Goal: Information Seeking & Learning: Learn about a topic

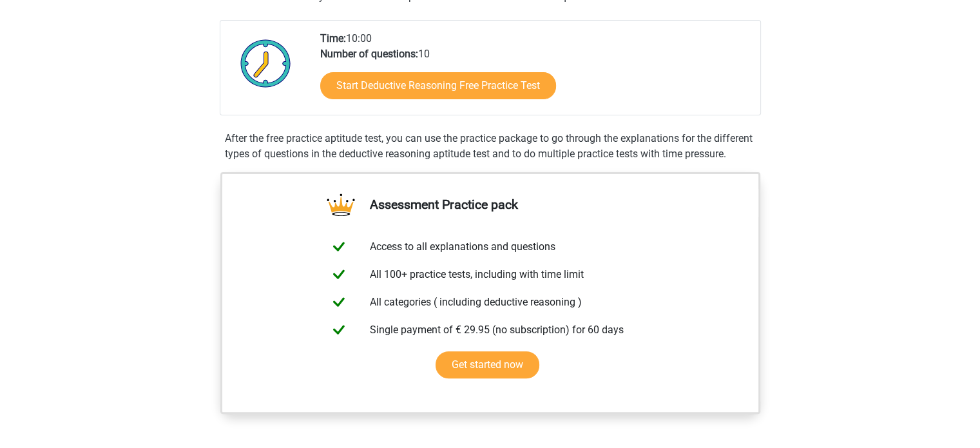
scroll to position [361, 0]
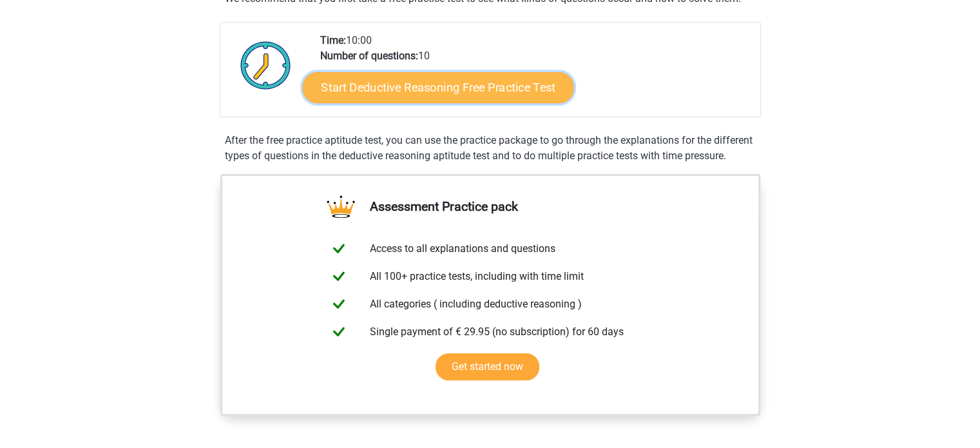
click at [440, 89] on link "Start Deductive Reasoning Free Practice Test" at bounding box center [437, 87] width 271 height 31
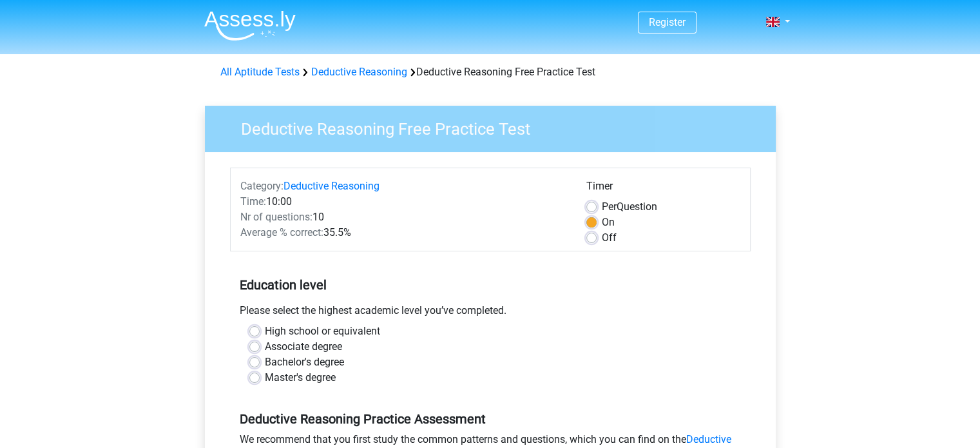
click at [265, 358] on label "Bachelor's degree" at bounding box center [304, 361] width 79 height 15
click at [256, 358] on input "Bachelor's degree" at bounding box center [254, 360] width 10 height 13
radio input "true"
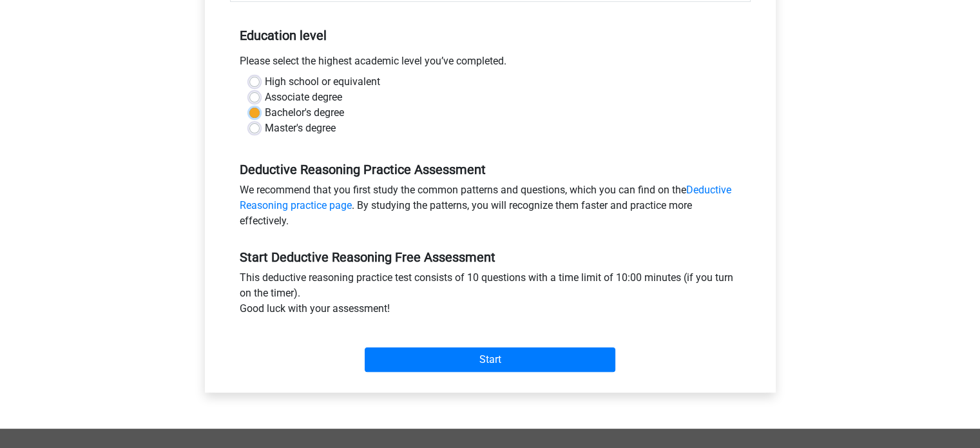
scroll to position [284, 0]
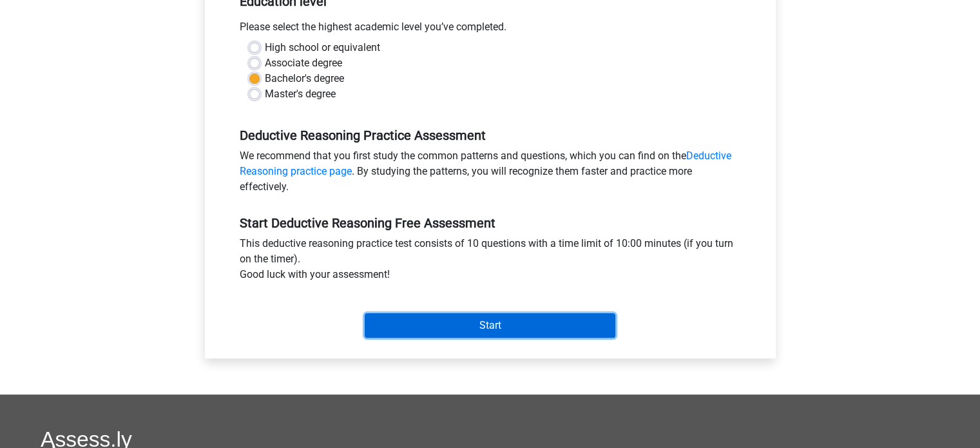
click at [487, 329] on input "Start" at bounding box center [490, 325] width 251 height 24
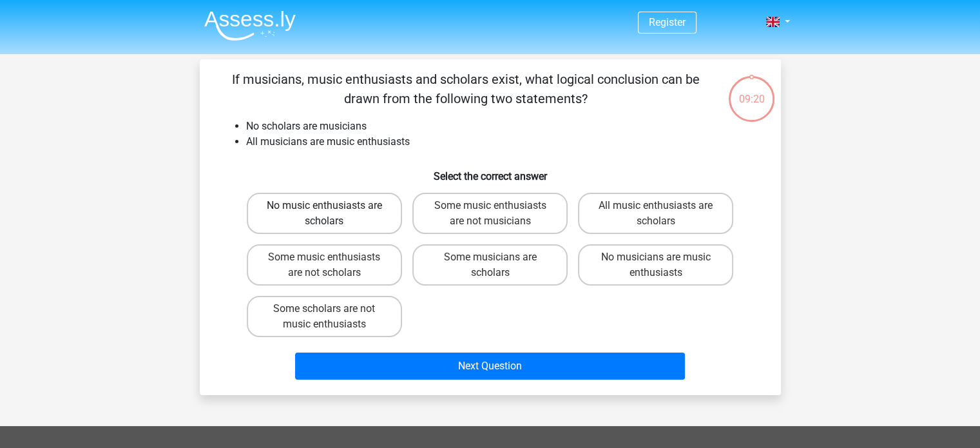
click at [353, 221] on label "No music enthusiasts are scholars" at bounding box center [324, 213] width 155 height 41
click at [333, 214] on input "No music enthusiasts are scholars" at bounding box center [328, 210] width 8 height 8
radio input "true"
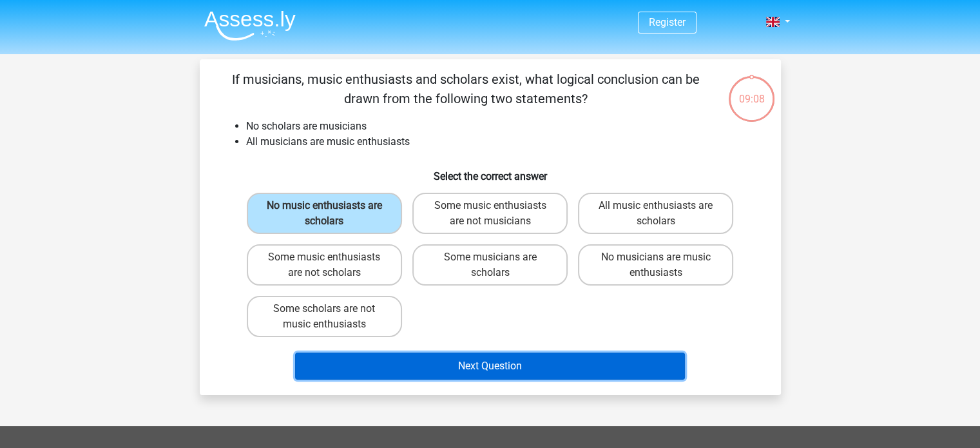
click at [498, 367] on button "Next Question" at bounding box center [490, 366] width 390 height 27
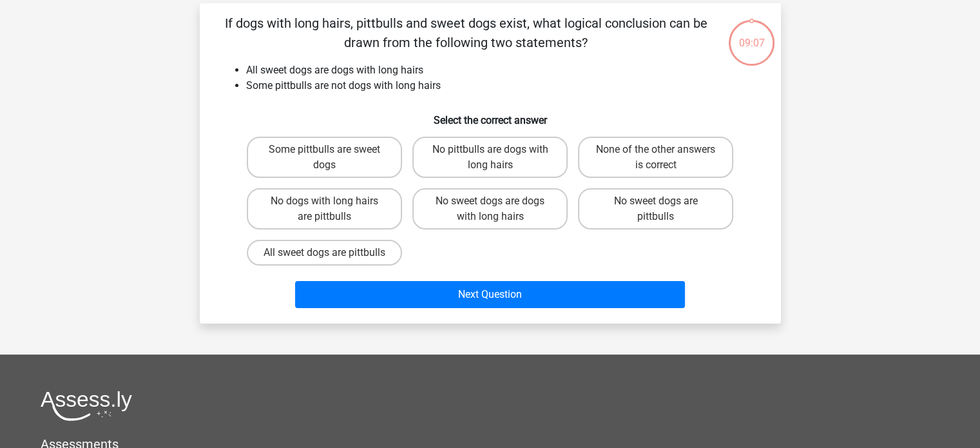
scroll to position [59, 0]
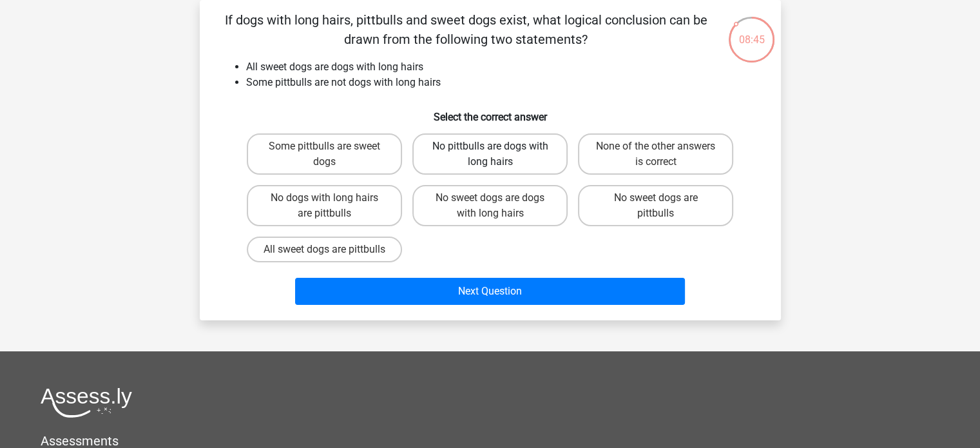
click at [503, 157] on label "No pittbulls are dogs with long hairs" at bounding box center [489, 153] width 155 height 41
click at [498, 155] on input "No pittbulls are dogs with long hairs" at bounding box center [494, 150] width 8 height 8
radio input "true"
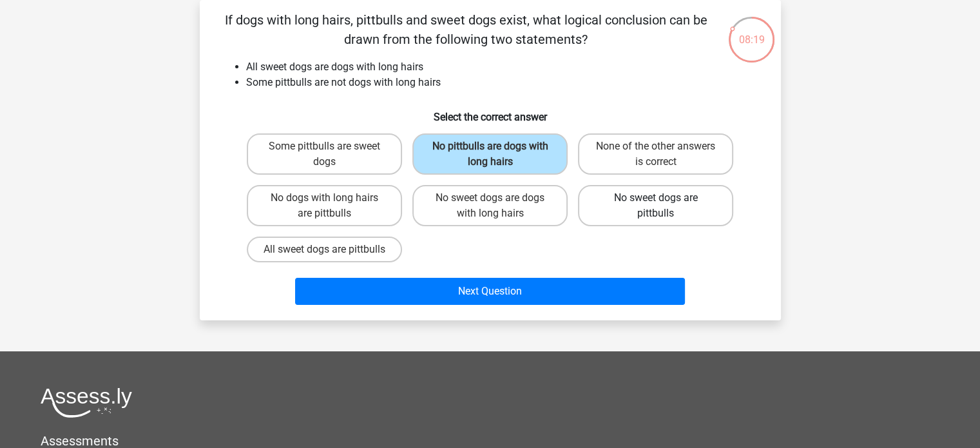
click at [663, 210] on label "No sweet dogs are pittbulls" at bounding box center [655, 205] width 155 height 41
click at [663, 206] on input "No sweet dogs are pittbulls" at bounding box center [660, 202] width 8 height 8
radio input "true"
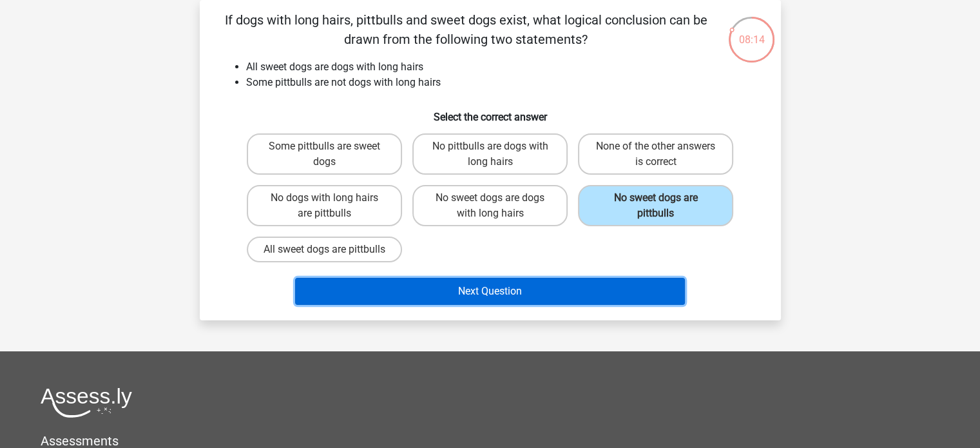
click at [480, 305] on button "Next Question" at bounding box center [490, 291] width 390 height 27
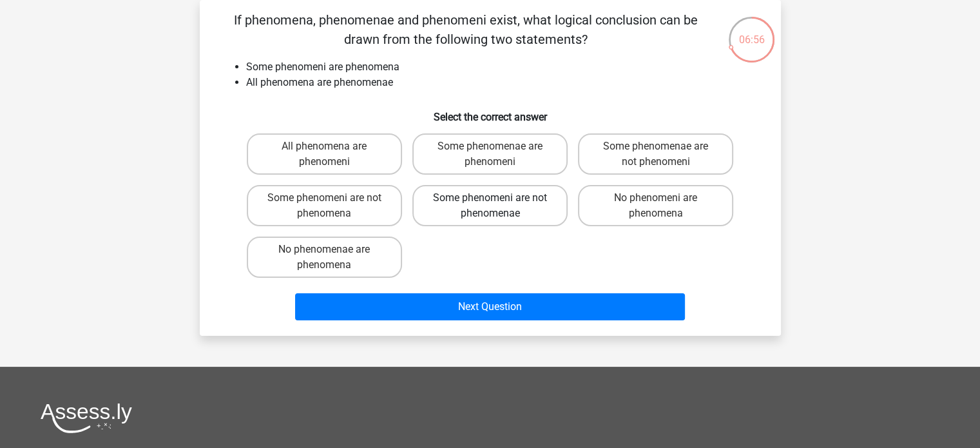
click at [505, 211] on label "Some phenomeni are not phenomenae" at bounding box center [489, 205] width 155 height 41
click at [498, 206] on input "Some phenomeni are not phenomenae" at bounding box center [494, 202] width 8 height 8
radio input "true"
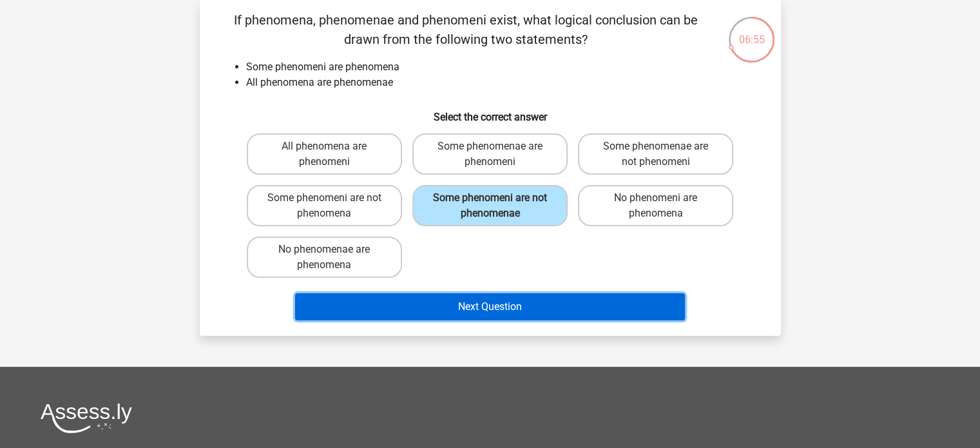
click at [526, 311] on button "Next Question" at bounding box center [490, 306] width 390 height 27
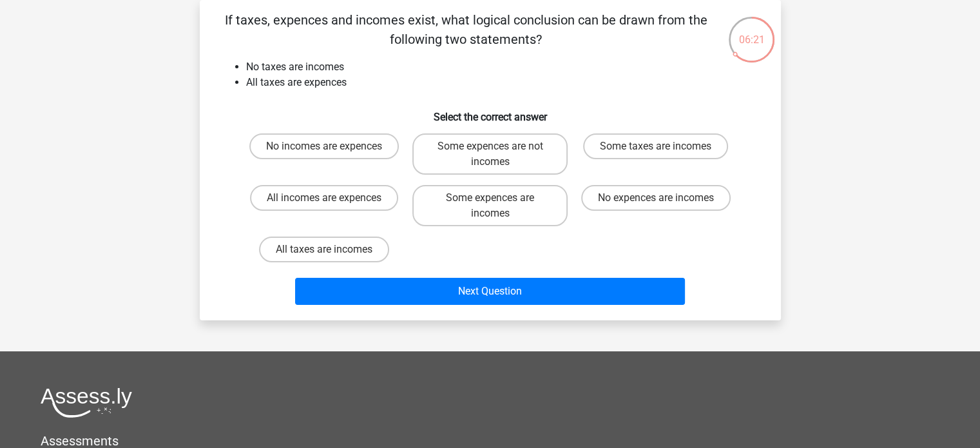
click at [325, 149] on input "No incomes are expences" at bounding box center [328, 150] width 8 height 8
radio input "true"
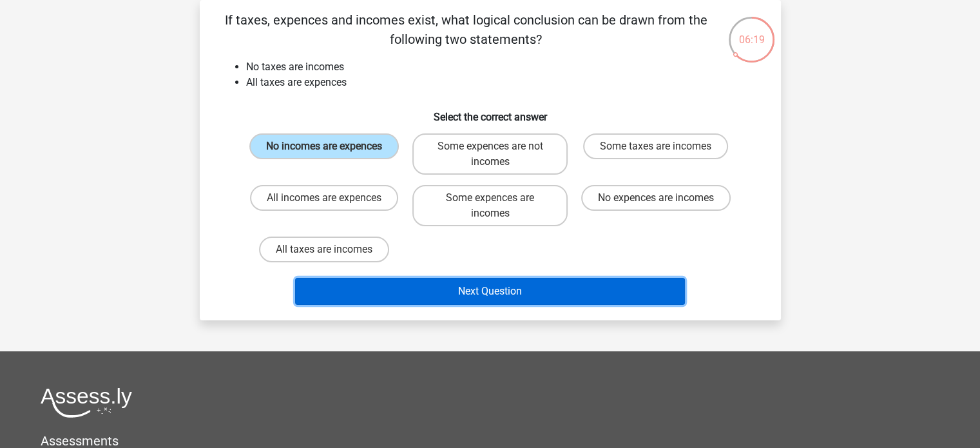
click at [479, 290] on button "Next Question" at bounding box center [490, 291] width 390 height 27
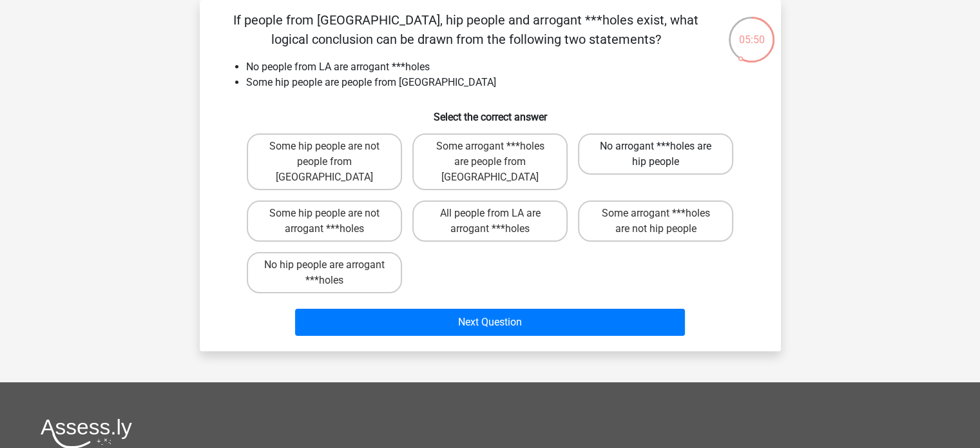
click at [680, 162] on label "No arrogant ***holes are hip people" at bounding box center [655, 153] width 155 height 41
click at [664, 155] on input "No arrogant ***holes are hip people" at bounding box center [660, 150] width 8 height 8
radio input "true"
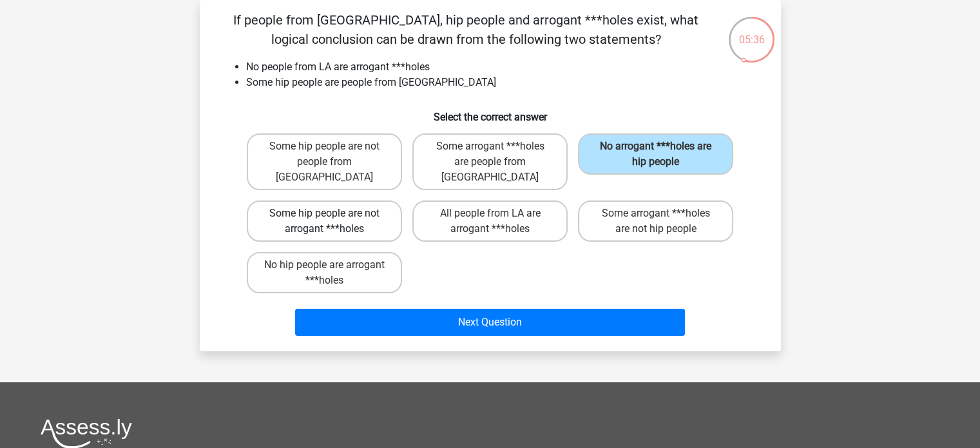
click at [340, 214] on label "Some hip people are not arrogant ***holes" at bounding box center [324, 220] width 155 height 41
click at [333, 214] on input "Some hip people are not arrogant ***holes" at bounding box center [328, 217] width 8 height 8
radio input "true"
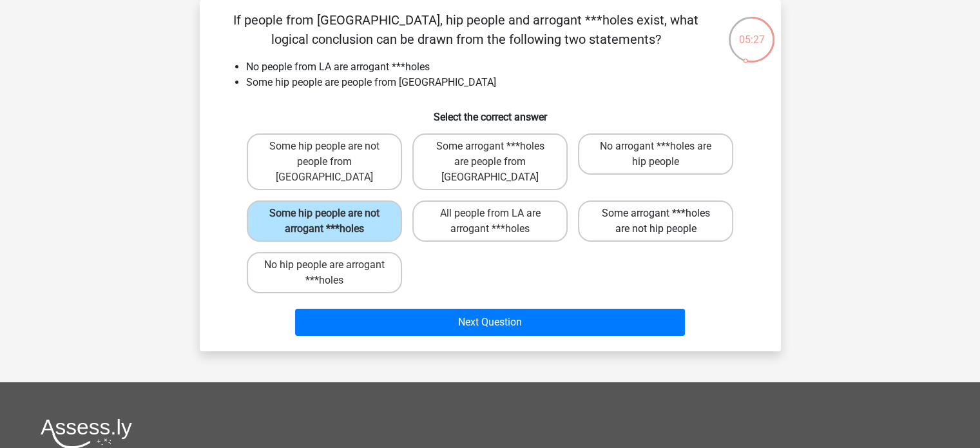
click at [644, 216] on label "Some arrogant ***holes are not hip people" at bounding box center [655, 220] width 155 height 41
click at [656, 216] on input "Some arrogant ***holes are not hip people" at bounding box center [660, 217] width 8 height 8
radio input "true"
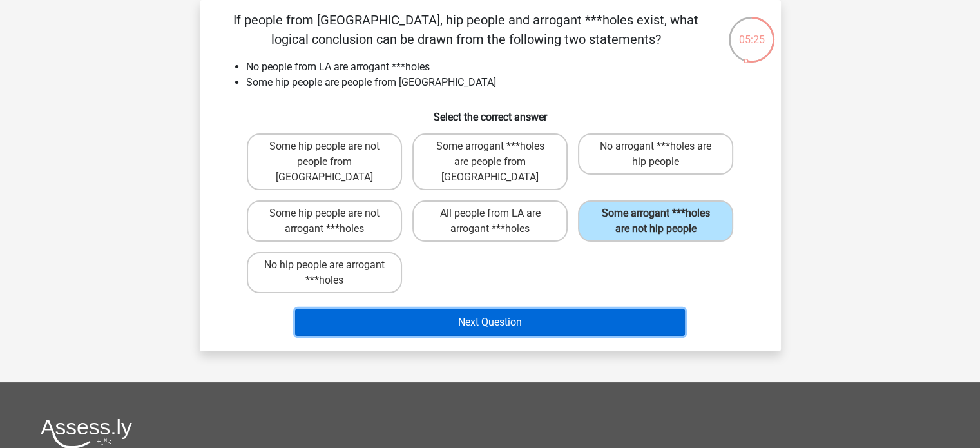
click at [474, 309] on button "Next Question" at bounding box center [490, 322] width 390 height 27
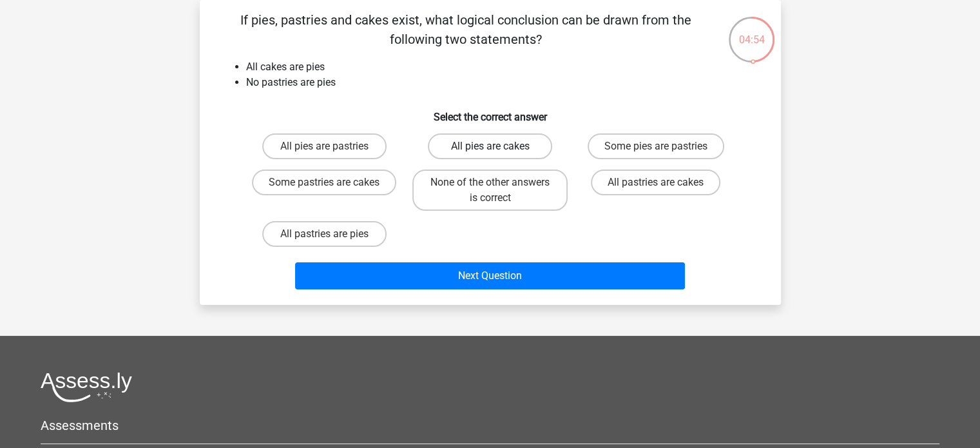
click at [506, 150] on label "All pies are cakes" at bounding box center [490, 146] width 124 height 26
click at [498, 150] on input "All pies are cakes" at bounding box center [494, 150] width 8 height 8
radio input "true"
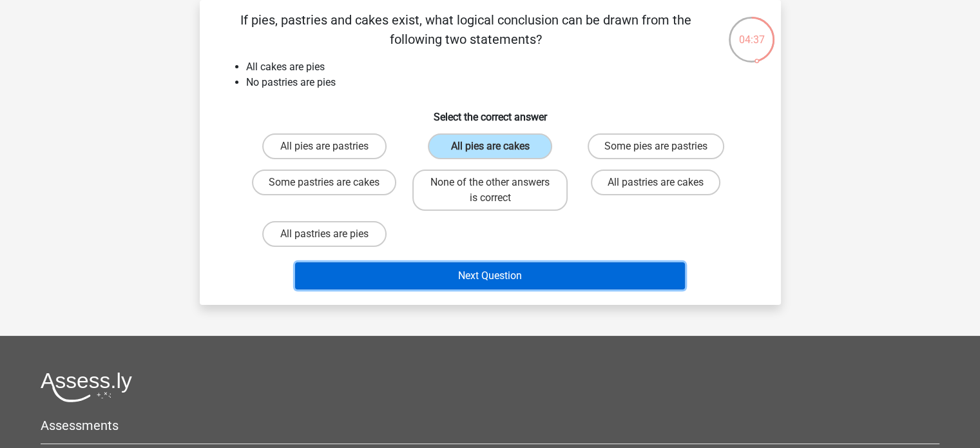
click at [503, 274] on button "Next Question" at bounding box center [490, 275] width 390 height 27
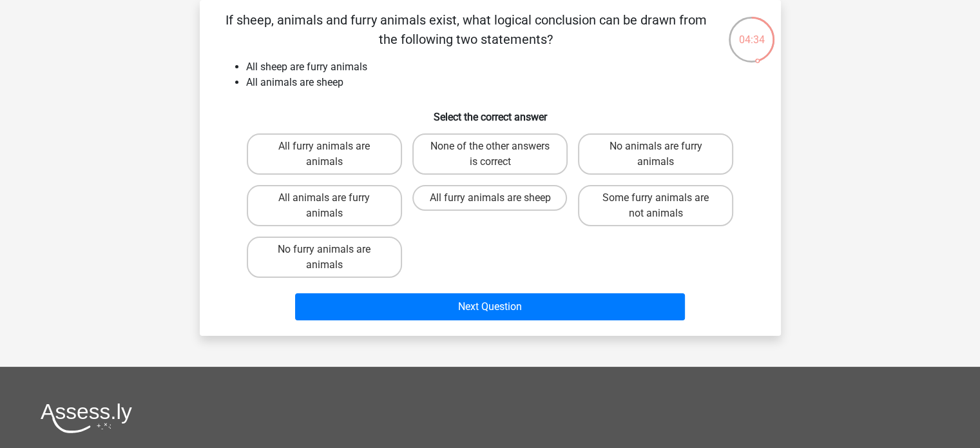
scroll to position [0, 0]
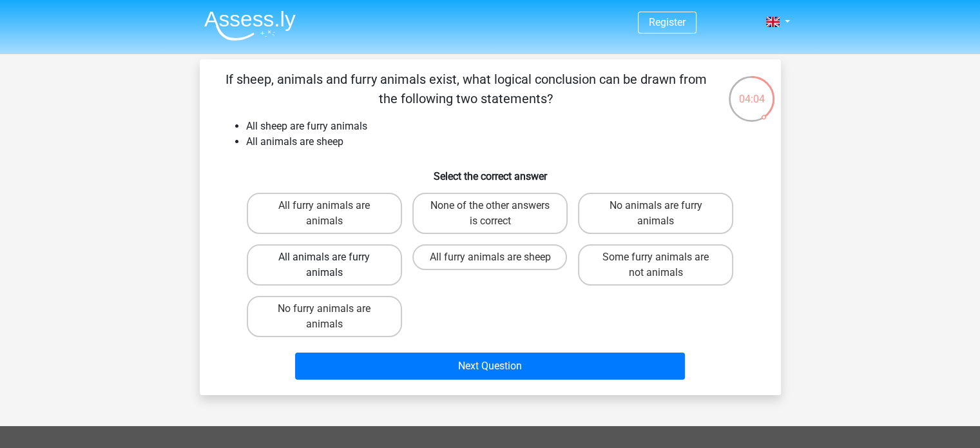
click at [296, 264] on label "All animals are furry animals" at bounding box center [324, 264] width 155 height 41
click at [324, 264] on input "All animals are furry animals" at bounding box center [328, 261] width 8 height 8
radio input "true"
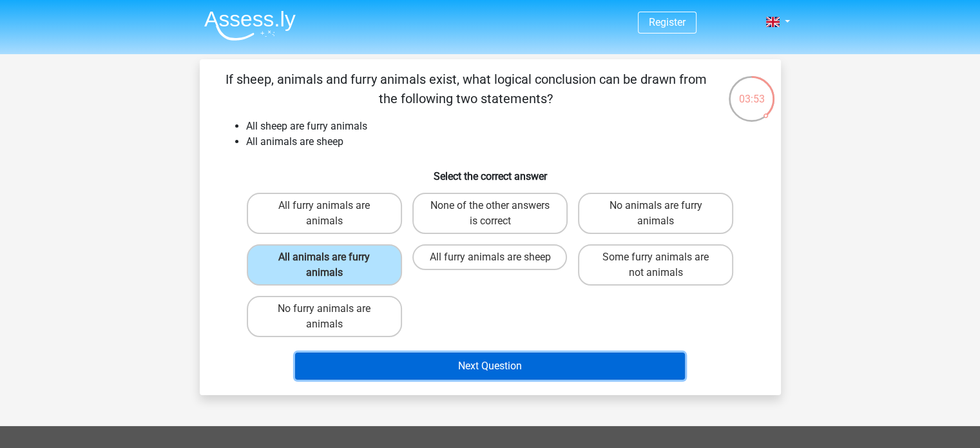
click at [472, 360] on button "Next Question" at bounding box center [490, 366] width 390 height 27
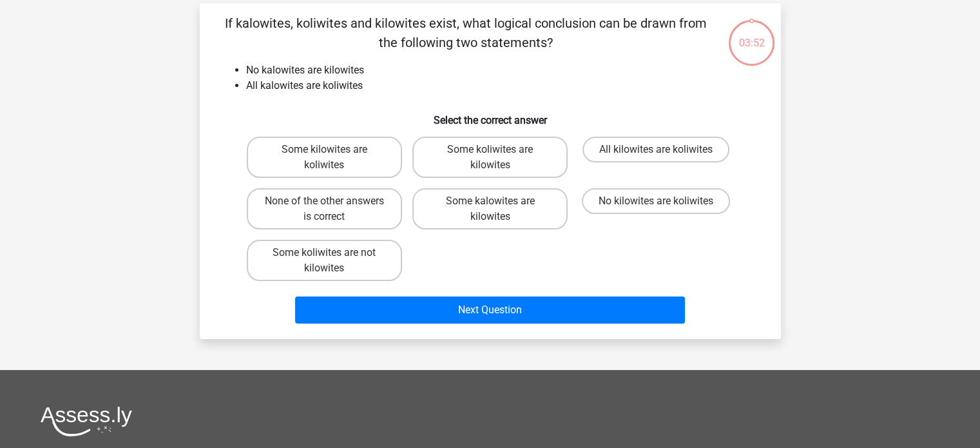
scroll to position [59, 0]
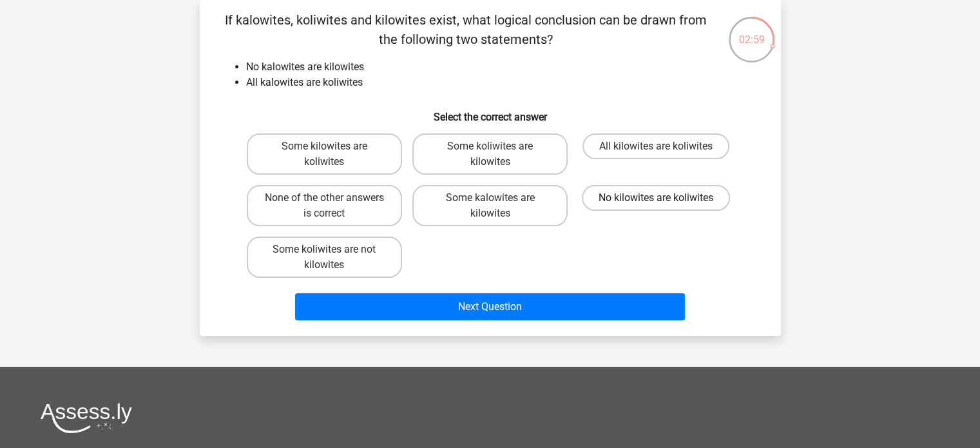
click at [621, 197] on label "No kilowites are koliwites" at bounding box center [656, 198] width 148 height 26
click at [656, 198] on input "No kilowites are koliwites" at bounding box center [660, 202] width 8 height 8
radio input "true"
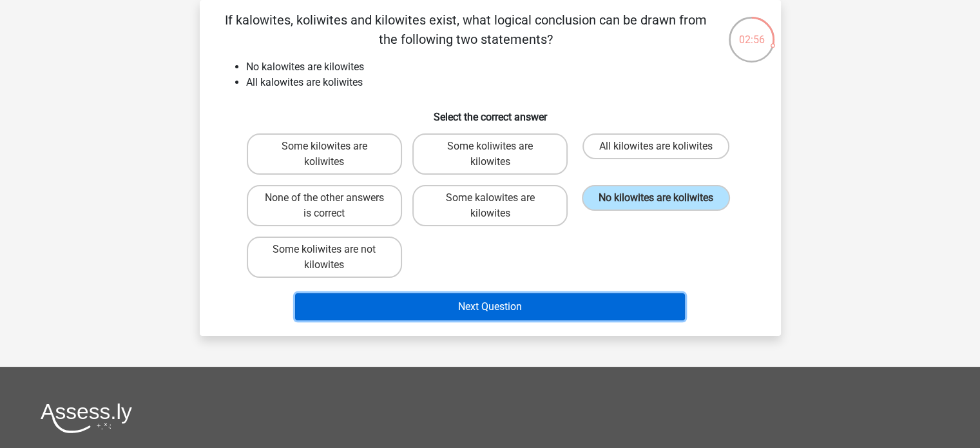
click at [484, 305] on button "Next Question" at bounding box center [490, 306] width 390 height 27
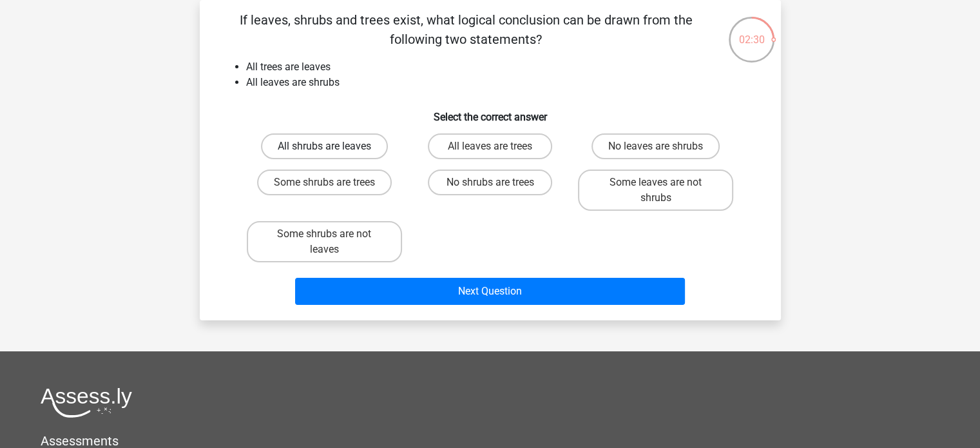
click at [314, 148] on label "All shrubs are leaves" at bounding box center [324, 146] width 127 height 26
click at [324, 148] on input "All shrubs are leaves" at bounding box center [328, 150] width 8 height 8
radio input "true"
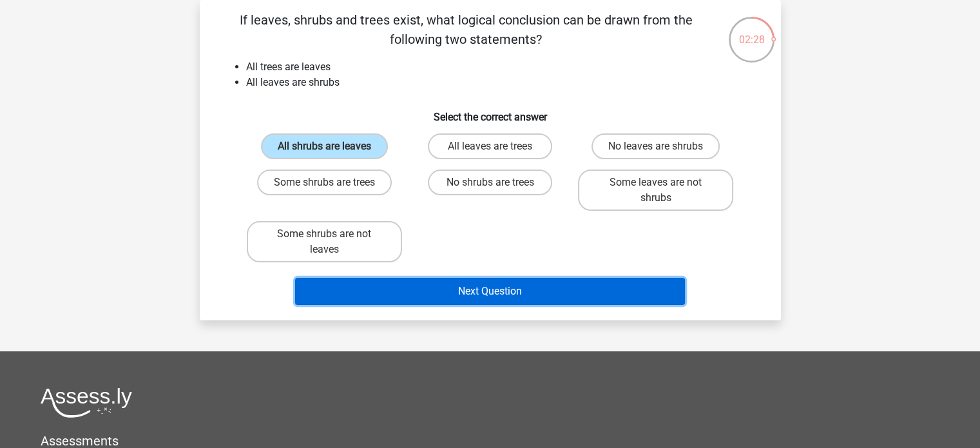
click at [487, 299] on button "Next Question" at bounding box center [490, 291] width 390 height 27
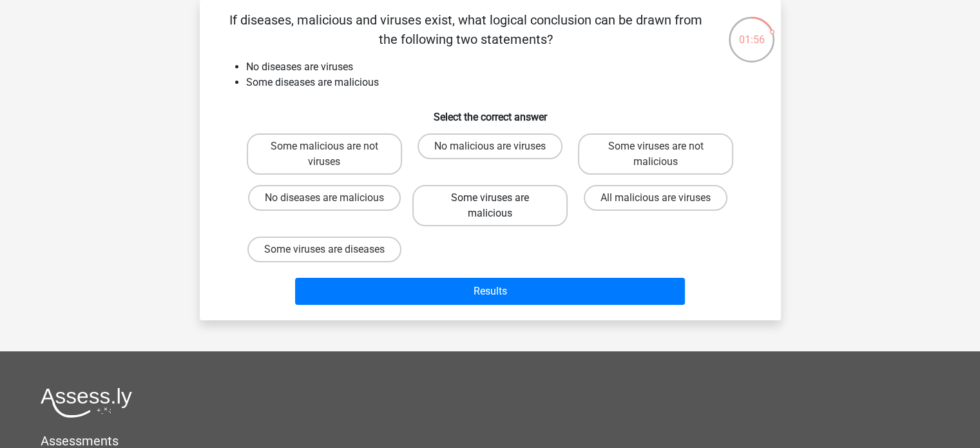
click at [490, 211] on label "Some viruses are malicious" at bounding box center [489, 205] width 155 height 41
click at [490, 206] on input "Some viruses are malicious" at bounding box center [494, 202] width 8 height 8
radio input "true"
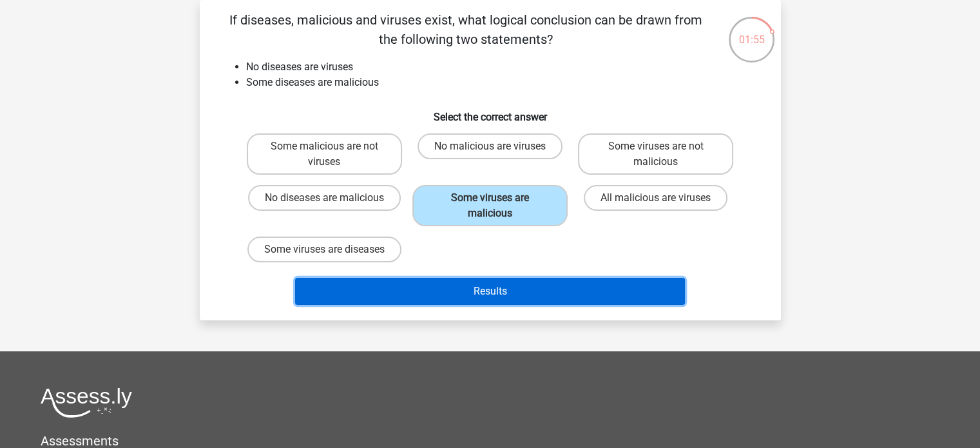
click at [496, 293] on button "Results" at bounding box center [490, 291] width 390 height 27
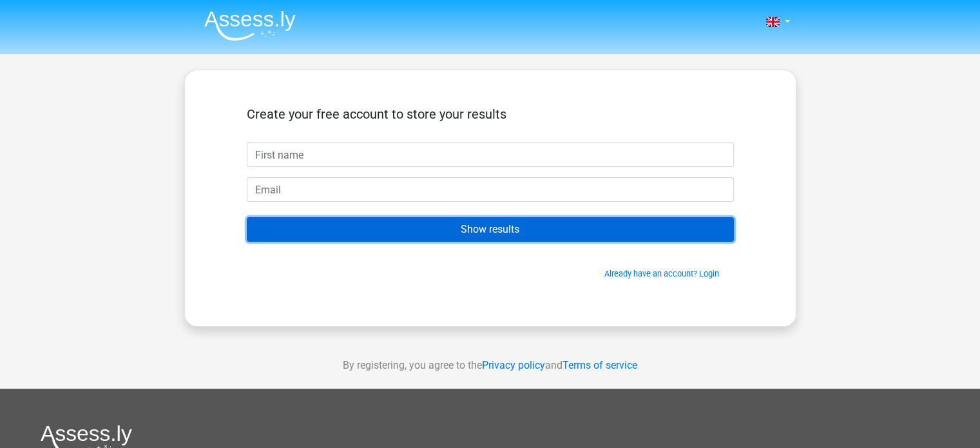
click at [475, 227] on input "Show results" at bounding box center [490, 229] width 487 height 24
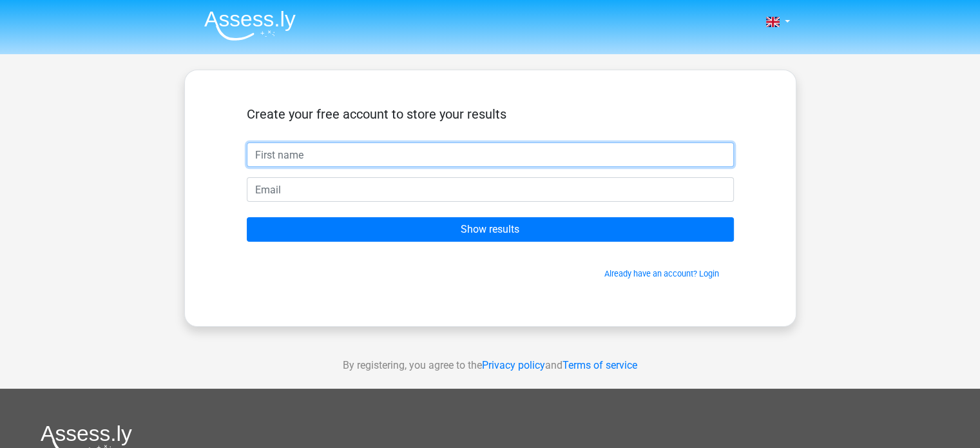
click at [250, 153] on input "text" at bounding box center [490, 154] width 487 height 24
type input "roel"
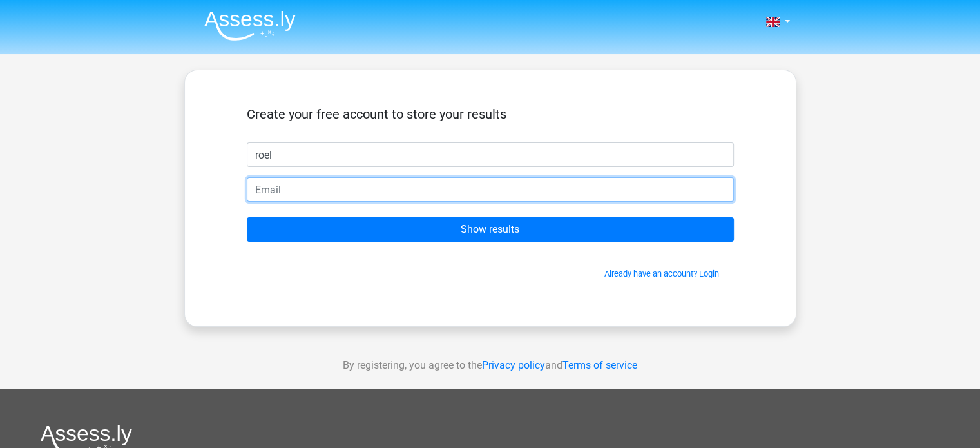
click at [375, 184] on input "email" at bounding box center [490, 189] width 487 height 24
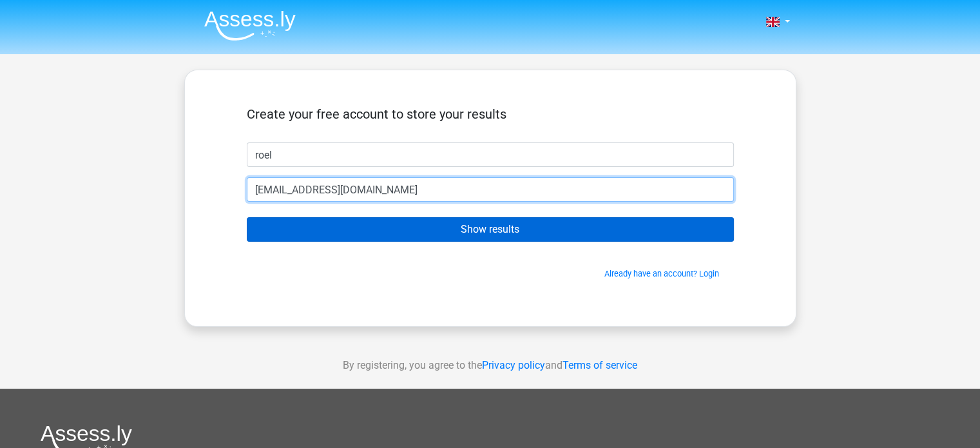
type input "[EMAIL_ADDRESS][DOMAIN_NAME]"
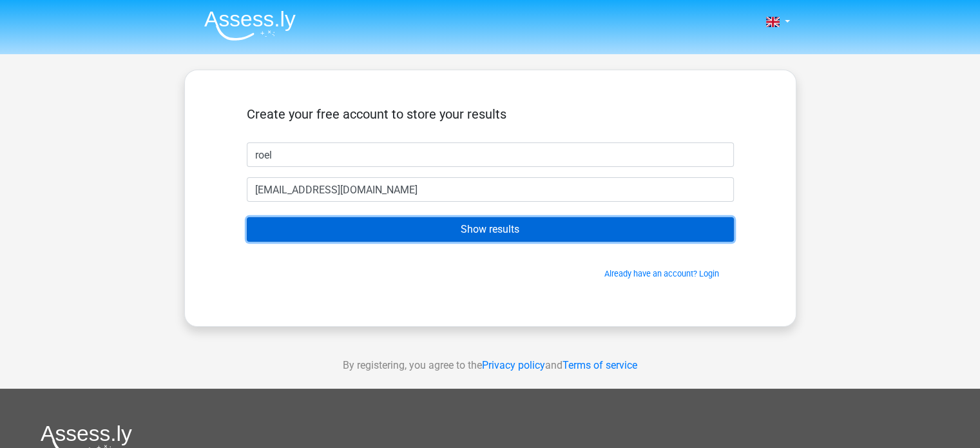
click at [501, 230] on input "Show results" at bounding box center [490, 229] width 487 height 24
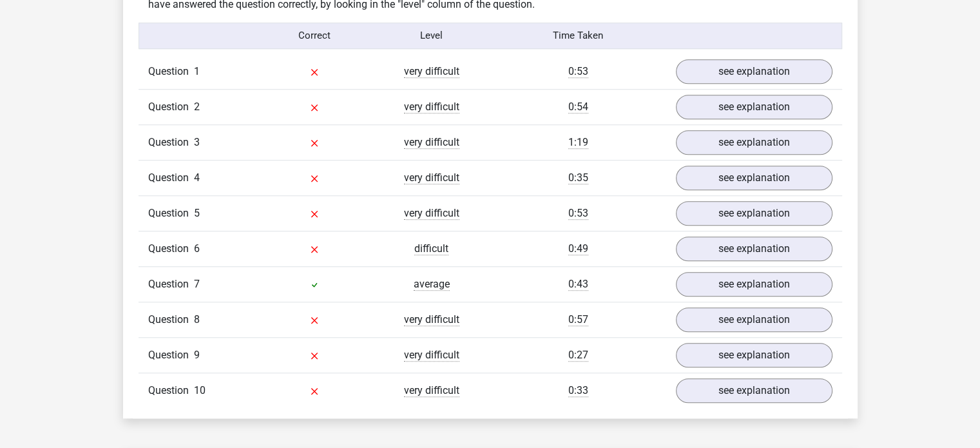
scroll to position [1031, 0]
click at [725, 70] on link "see explanation" at bounding box center [754, 71] width 180 height 28
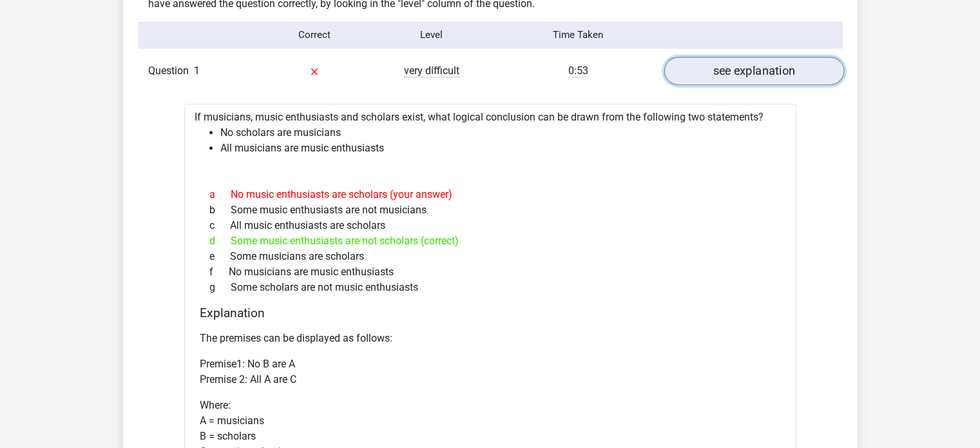
click at [718, 70] on link "see explanation" at bounding box center [754, 71] width 180 height 28
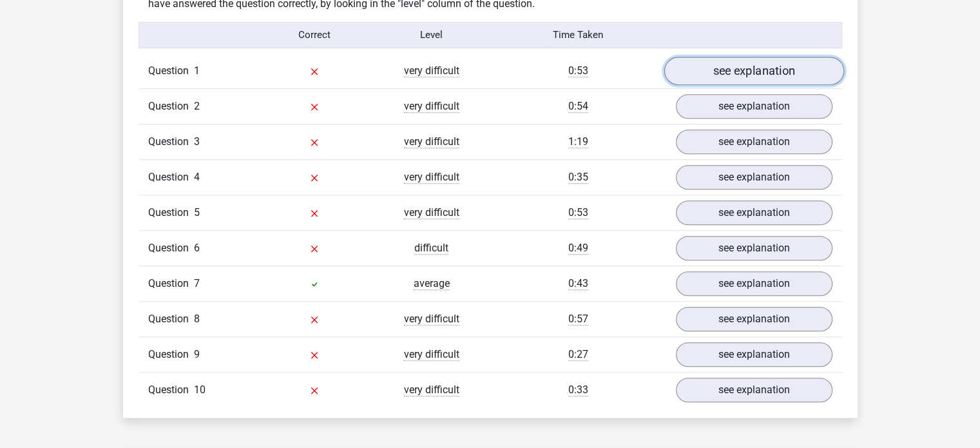
click at [718, 70] on link "see explanation" at bounding box center [754, 71] width 180 height 28
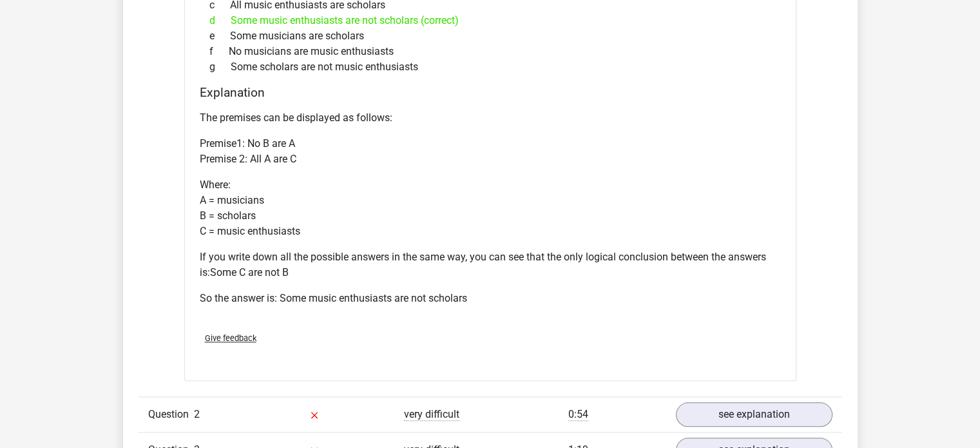
scroll to position [1250, 0]
